Goal: Entertainment & Leisure: Consume media (video, audio)

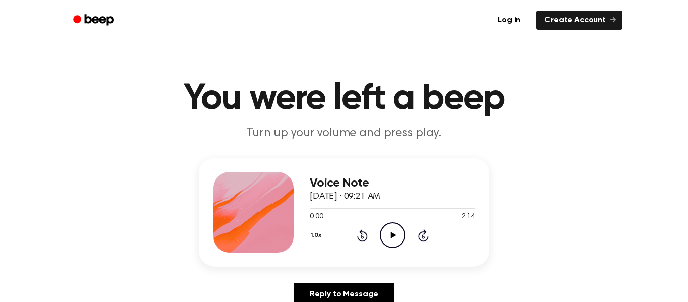
click at [398, 244] on icon "Play Audio" at bounding box center [393, 235] width 26 height 26
click at [364, 208] on div at bounding box center [344, 207] width 69 height 1
click at [326, 207] on div at bounding box center [392, 207] width 165 height 8
click at [387, 233] on icon "Pause Audio" at bounding box center [393, 235] width 26 height 26
click at [392, 237] on icon at bounding box center [393, 235] width 6 height 7
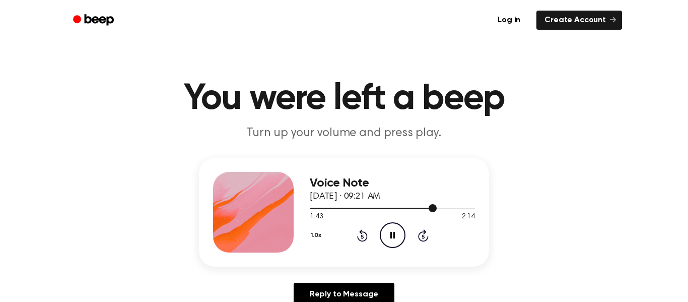
click at [413, 211] on div at bounding box center [392, 207] width 165 height 8
click at [393, 233] on icon at bounding box center [392, 235] width 5 height 7
click at [438, 210] on div at bounding box center [392, 207] width 165 height 8
click at [400, 233] on icon "Play Audio" at bounding box center [393, 235] width 26 height 26
click at [401, 207] on div at bounding box center [392, 207] width 165 height 1
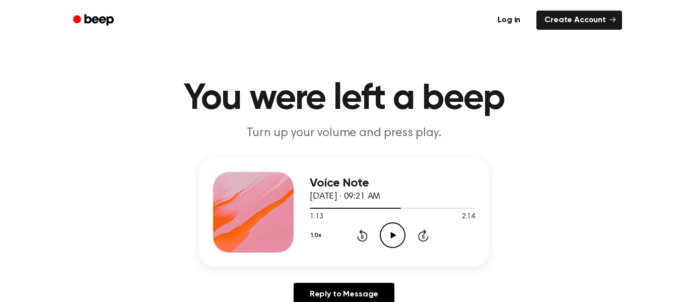
click at [393, 220] on div "1:13 2:14" at bounding box center [392, 217] width 165 height 11
click at [390, 235] on icon at bounding box center [393, 235] width 6 height 7
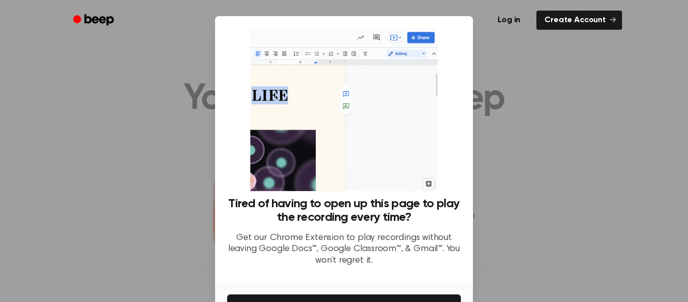
click at [458, 211] on h3 "Tired of having to open up this page to play the recording every time?" at bounding box center [344, 210] width 234 height 27
click at [558, 170] on div at bounding box center [344, 151] width 688 height 302
click at [18, 142] on div at bounding box center [344, 151] width 688 height 302
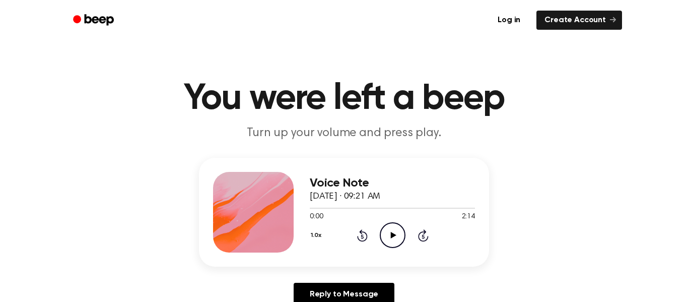
click at [391, 233] on icon at bounding box center [393, 235] width 6 height 7
click at [403, 205] on div at bounding box center [392, 207] width 165 height 8
